Goal: Task Accomplishment & Management: Manage account settings

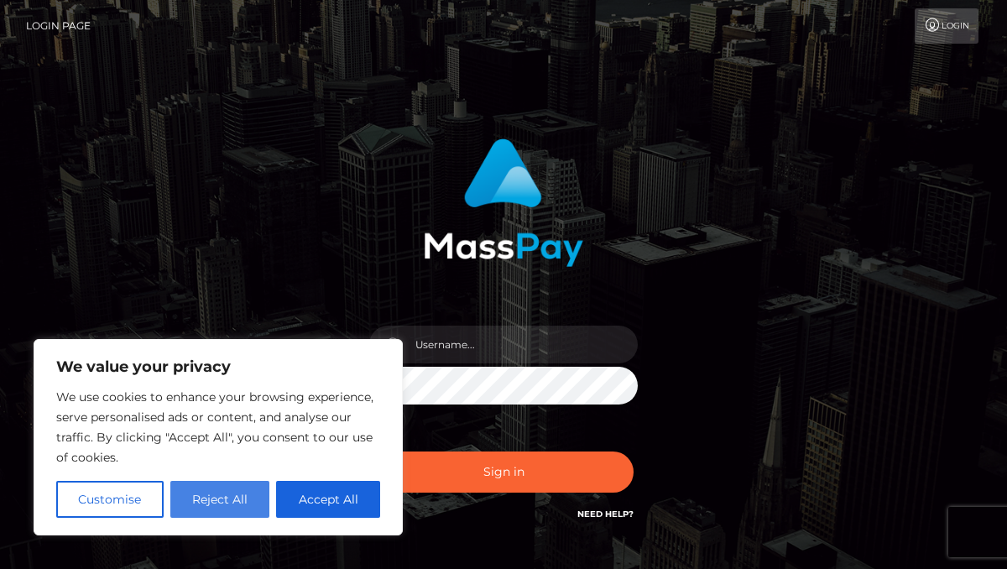
click at [203, 499] on button "Reject All" at bounding box center [220, 499] width 100 height 37
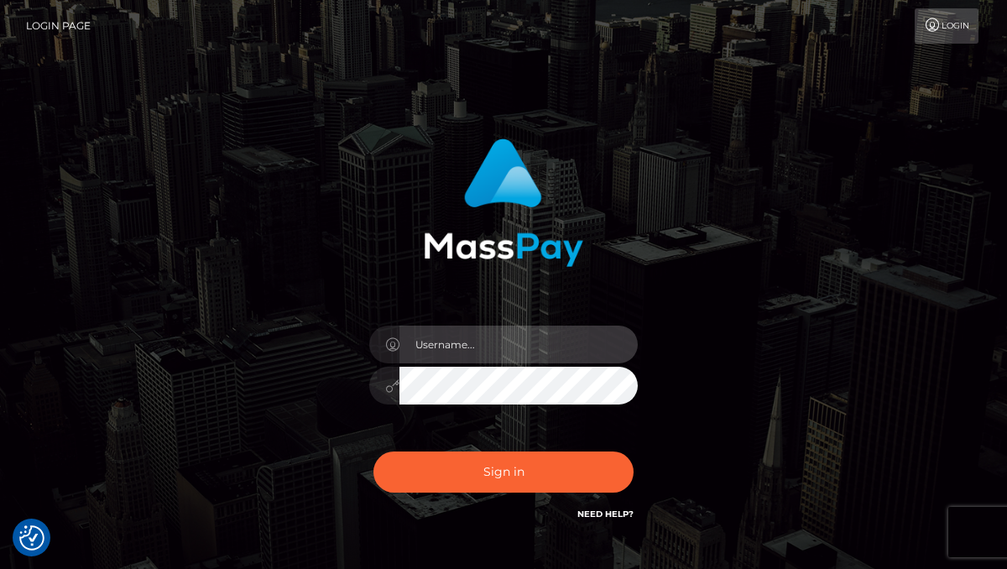
click at [480, 347] on input "text" at bounding box center [519, 345] width 238 height 38
type input "[EMAIL_ADDRESS][DOMAIN_NAME]"
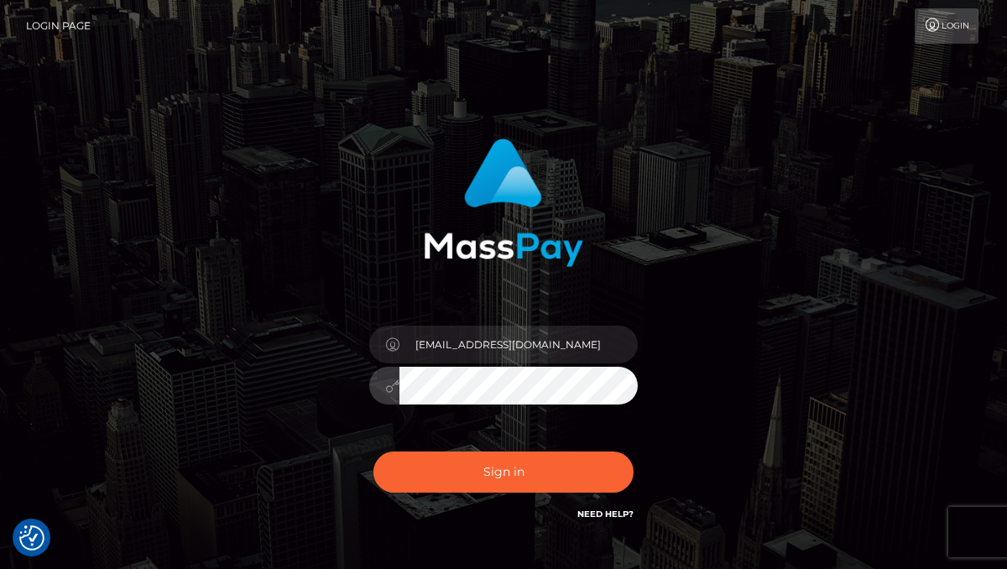
click at [606, 512] on link "Need Help?" at bounding box center [605, 514] width 56 height 11
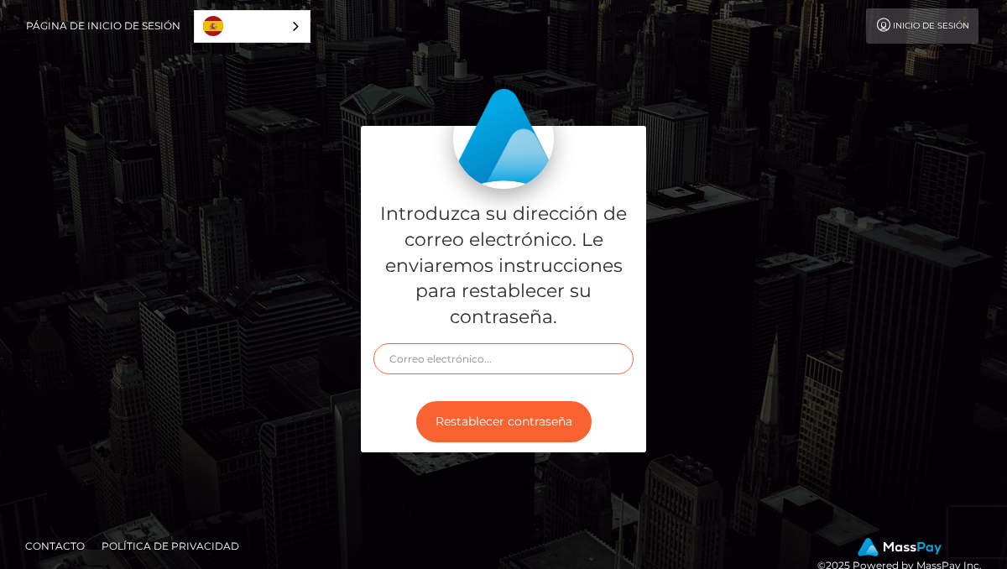
click at [531, 371] on input "text" at bounding box center [504, 358] width 260 height 31
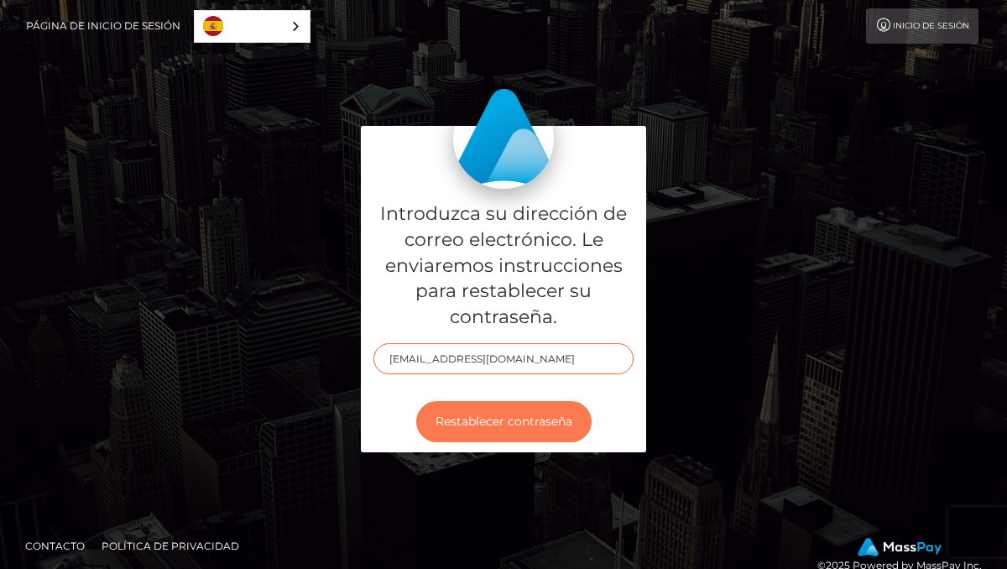
type input "[EMAIL_ADDRESS][DOMAIN_NAME]"
click at [519, 423] on button "Restablecer contraseña" at bounding box center [503, 421] width 175 height 41
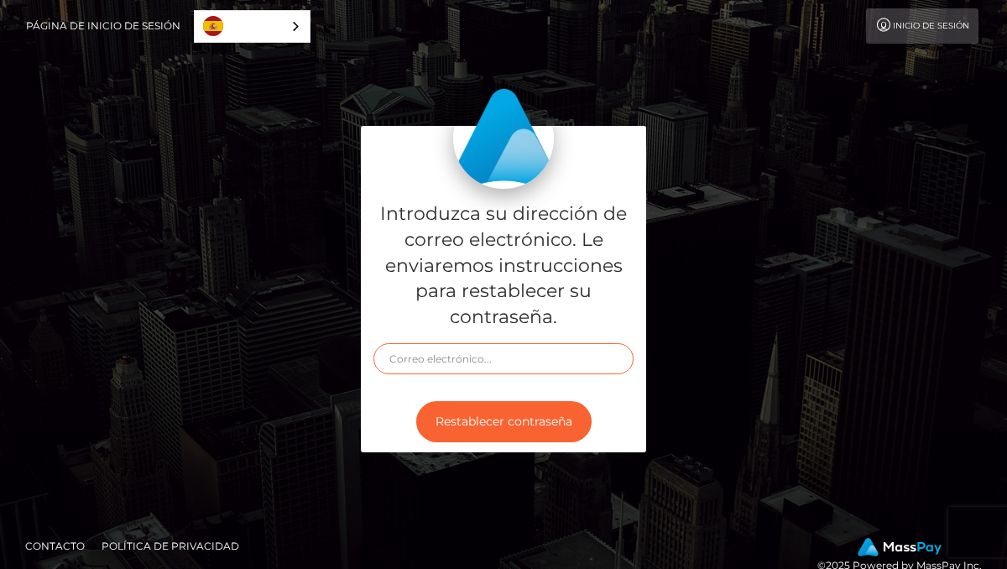
click at [489, 373] on input "text" at bounding box center [504, 358] width 260 height 31
type input "[EMAIL_ADDRESS][DOMAIN_NAME]"
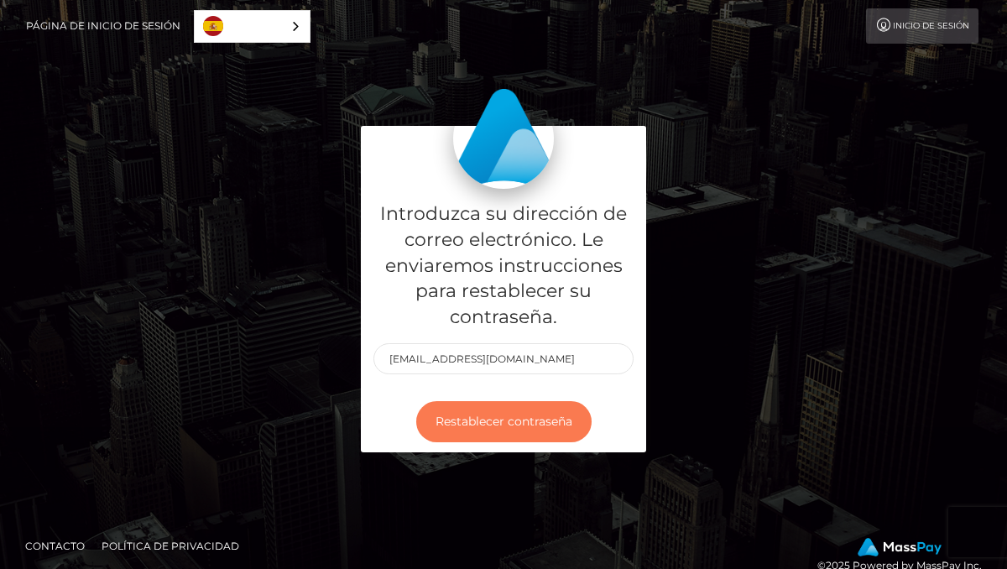
click at [503, 418] on button "Restablecer contraseña" at bounding box center [503, 421] width 175 height 41
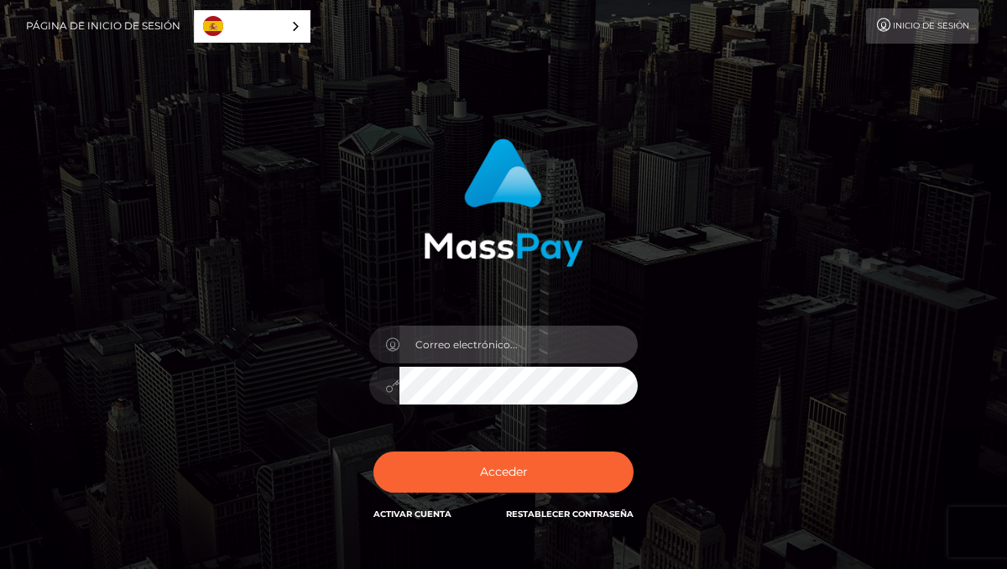
click at [491, 353] on input "email" at bounding box center [519, 345] width 238 height 38
type input "[EMAIL_ADDRESS][DOMAIN_NAME]"
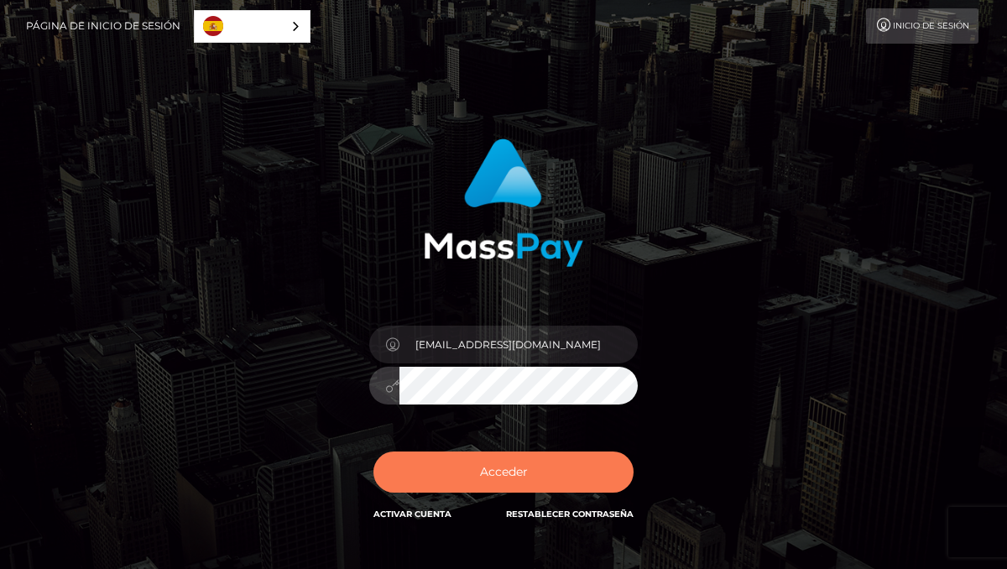
click at [489, 461] on button "Acceder" at bounding box center [504, 472] width 260 height 41
